Goal: Task Accomplishment & Management: Manage account settings

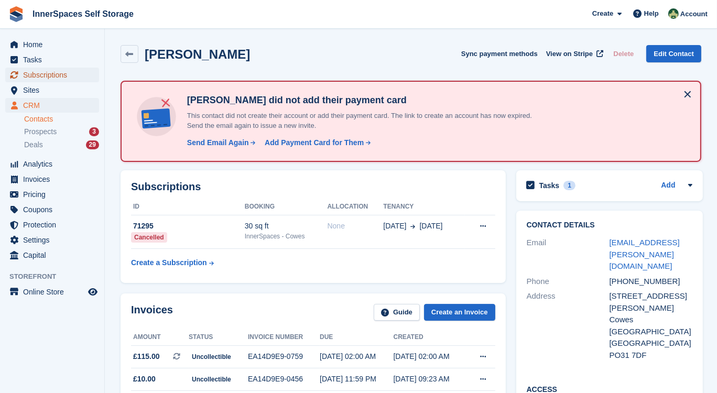
click at [60, 73] on span "Subscriptions" at bounding box center [54, 75] width 63 height 15
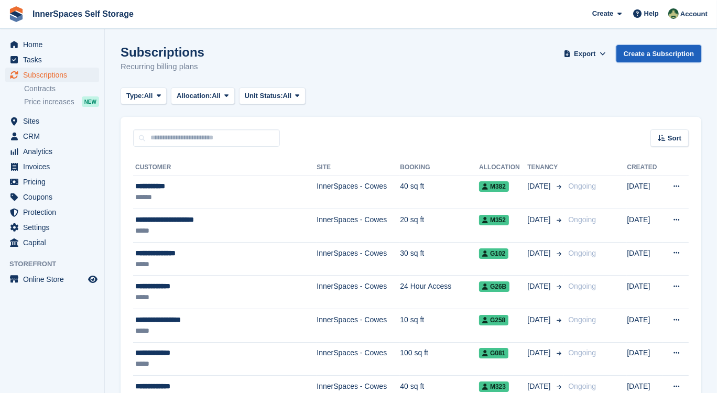
click at [651, 52] on link "Create a Subscription" at bounding box center [659, 53] width 85 height 17
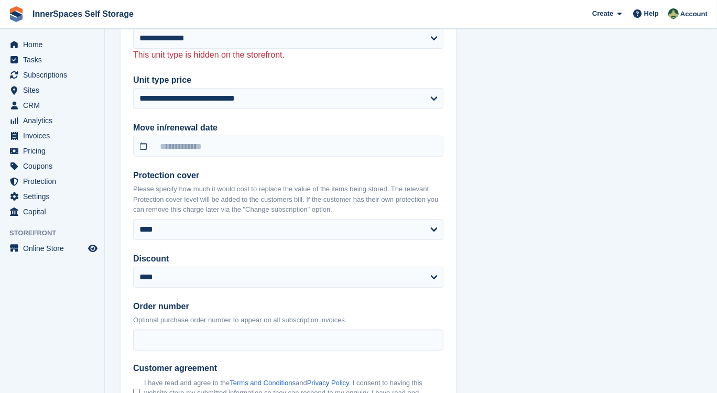
scroll to position [619, 0]
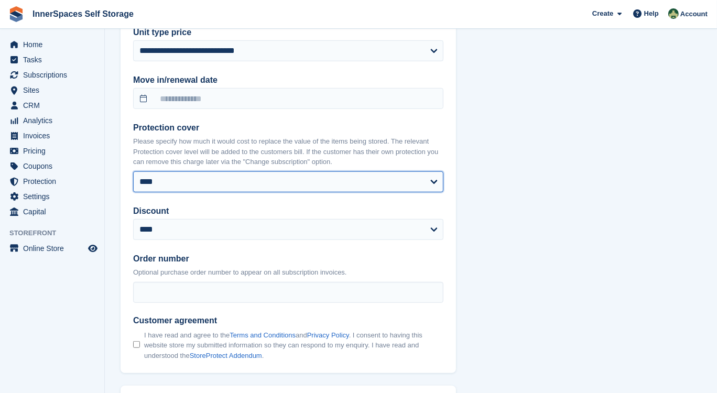
click at [435, 182] on select "**** **** **** ****** ****** ****** ****** ****** ******* ******* ******* *****…" at bounding box center [288, 181] width 310 height 21
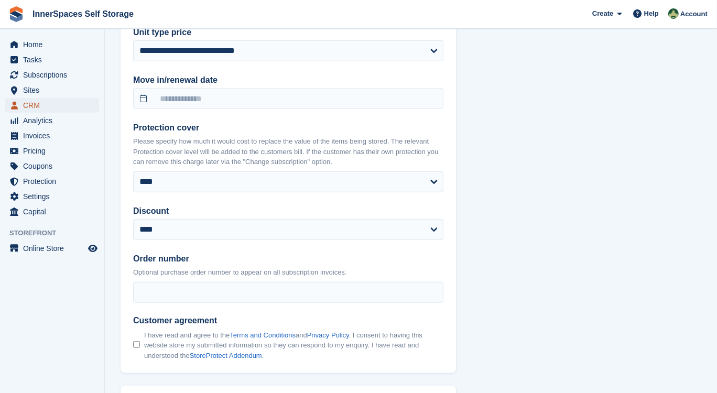
click at [47, 100] on span "CRM" at bounding box center [54, 105] width 63 height 15
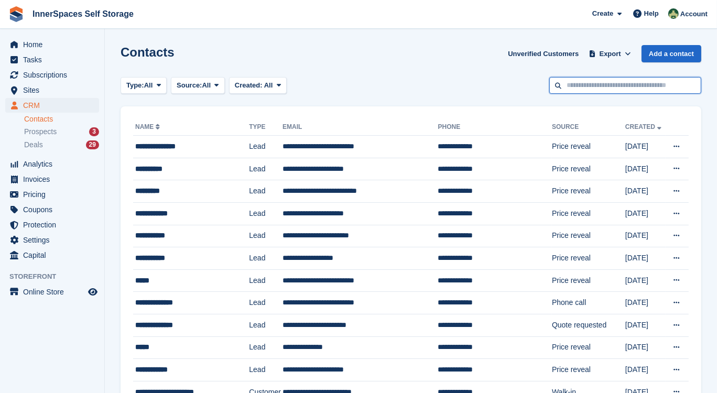
click at [566, 80] on input "text" at bounding box center [626, 85] width 152 height 17
type input "***"
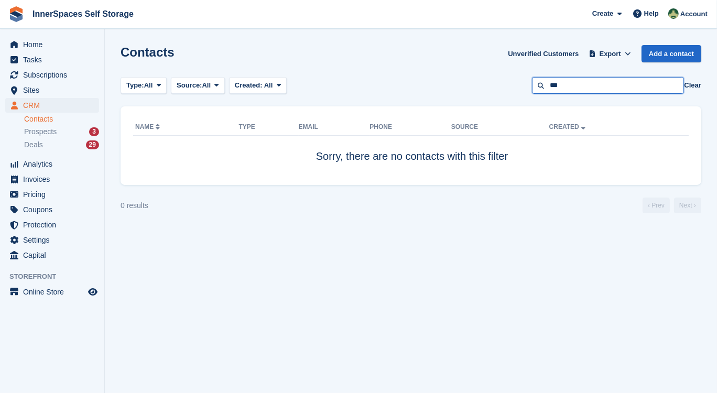
click at [577, 90] on input "***" at bounding box center [608, 85] width 152 height 17
type input "***"
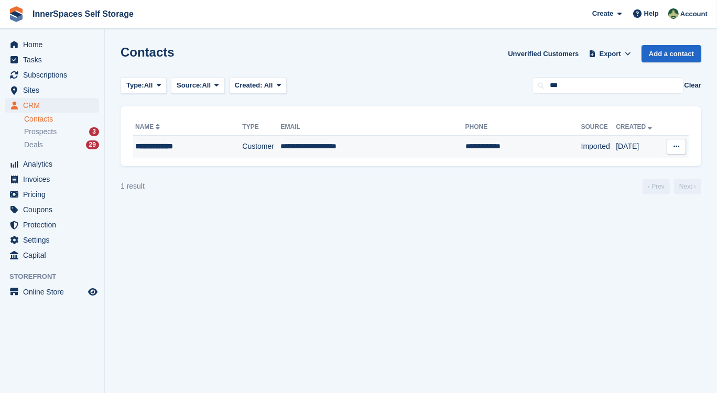
click at [319, 147] on td "**********" at bounding box center [373, 147] width 185 height 22
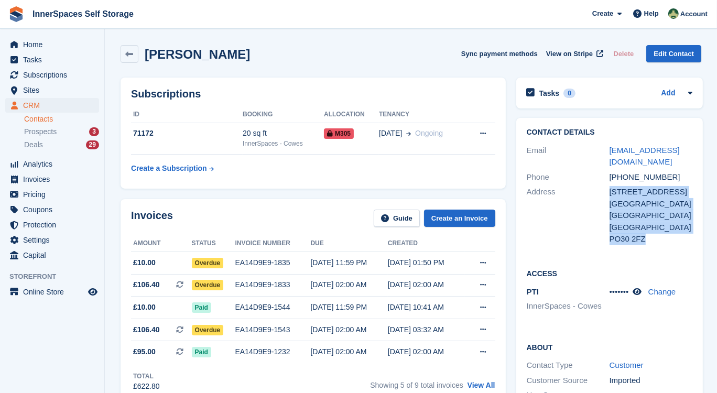
drag, startPoint x: 610, startPoint y: 194, endPoint x: 652, endPoint y: 234, distance: 58.2
click at [652, 234] on div "7 Towngate Place Newport Isle of Wight United Kingdom PO30 2FZ" at bounding box center [651, 215] width 83 height 59
copy div "7 Towngate Place Newport Isle of Wight United Kingdom PO30 2FZ"
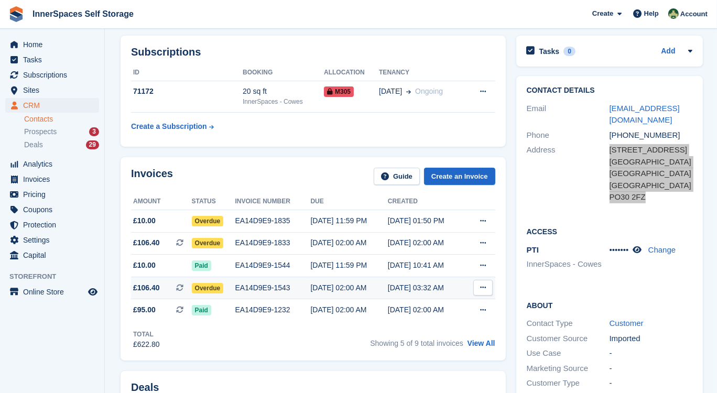
scroll to position [95, 0]
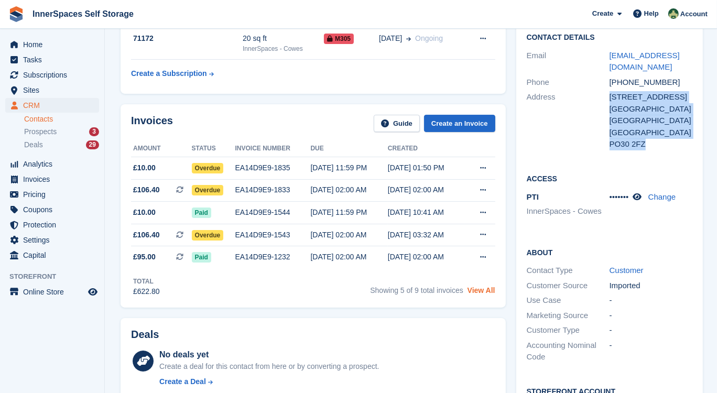
click at [483, 294] on link "View All" at bounding box center [482, 290] width 28 height 8
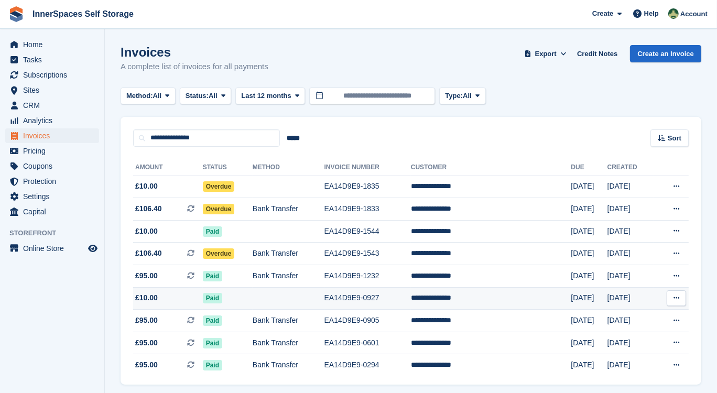
scroll to position [38, 0]
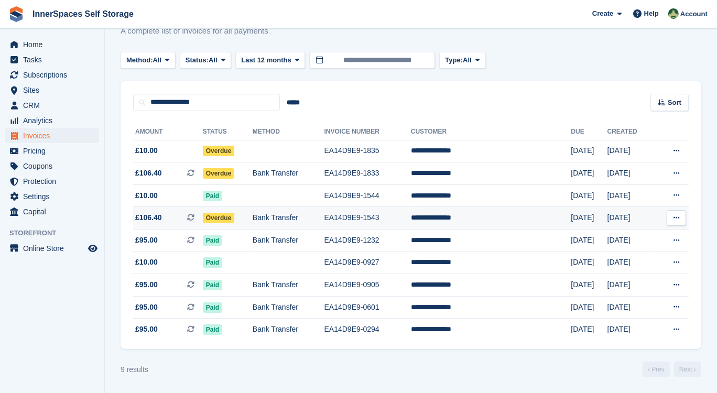
click at [325, 217] on td "Bank Transfer" at bounding box center [289, 218] width 72 height 23
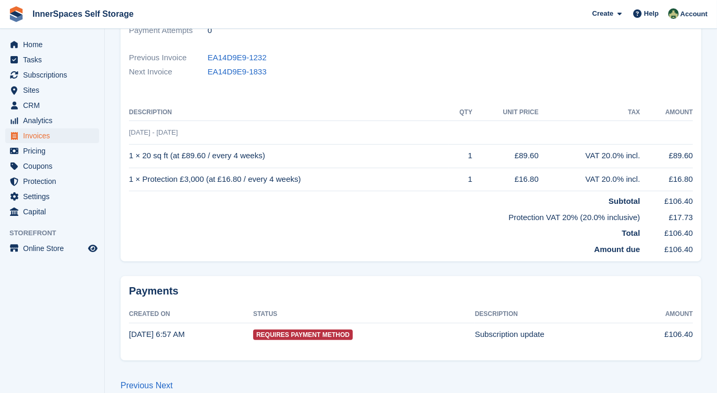
scroll to position [286, 0]
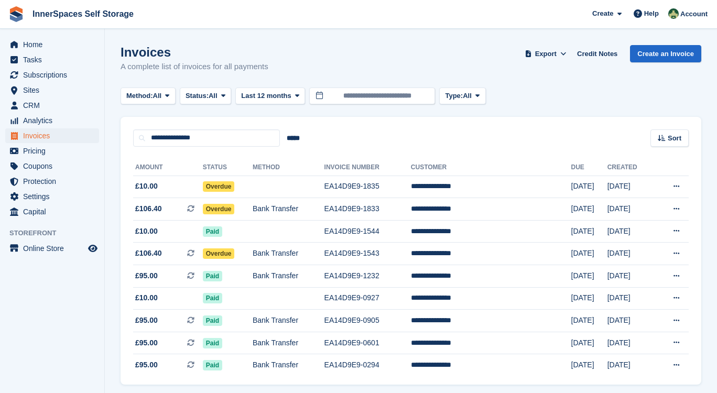
scroll to position [38, 0]
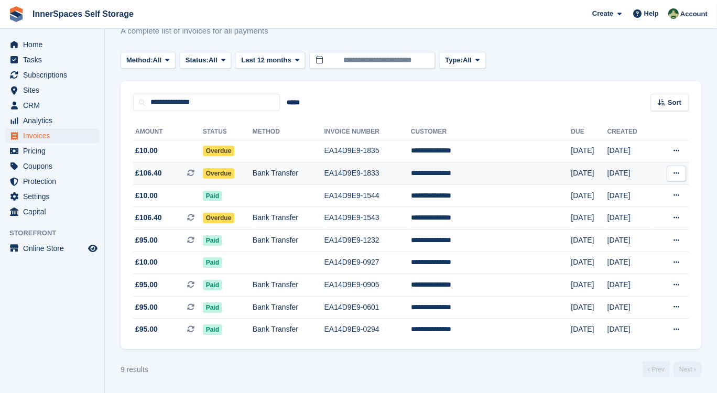
click at [253, 169] on td "Overdue" at bounding box center [228, 174] width 50 height 23
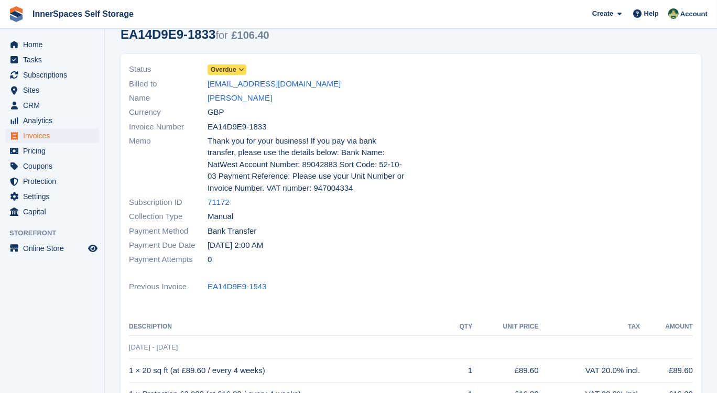
scroll to position [190, 0]
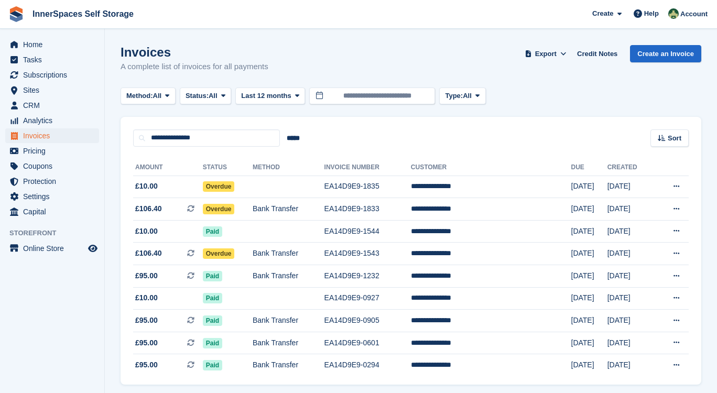
scroll to position [38, 0]
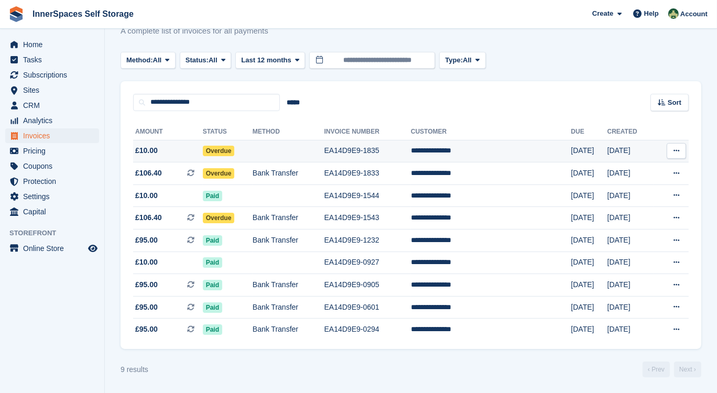
click at [253, 147] on td "Overdue" at bounding box center [228, 151] width 50 height 23
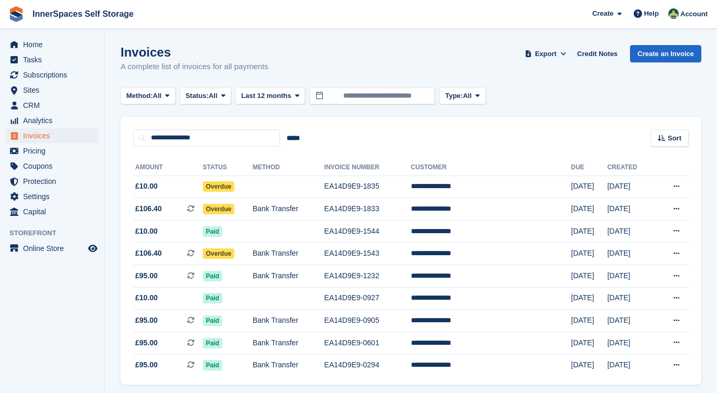
scroll to position [38, 0]
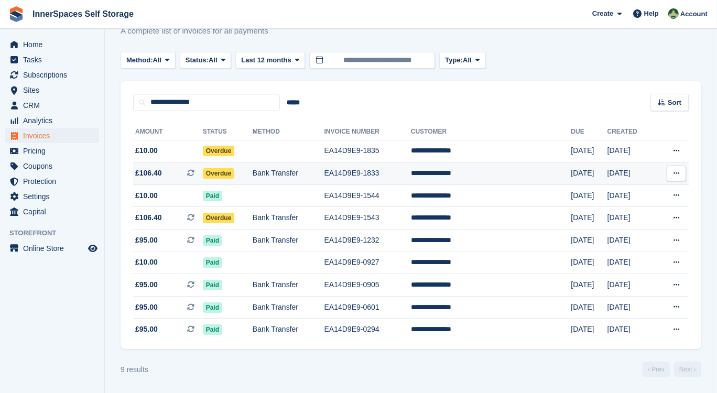
click at [325, 168] on td "Bank Transfer" at bounding box center [289, 174] width 72 height 23
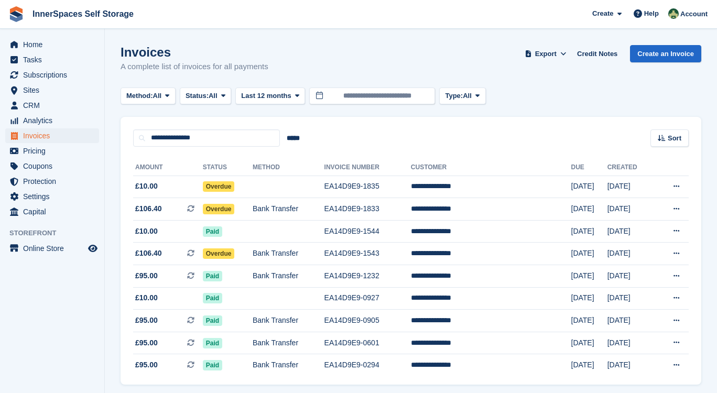
scroll to position [38, 0]
